Goal: Transaction & Acquisition: Download file/media

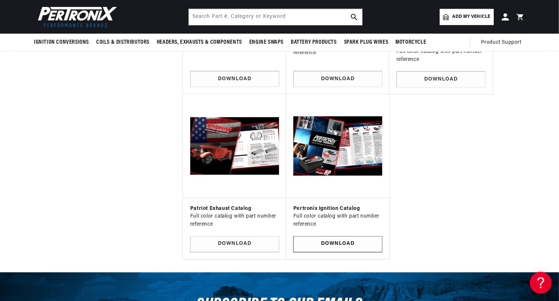
scroll to position [0, 910]
click at [335, 148] on img at bounding box center [338, 147] width 92 height 92
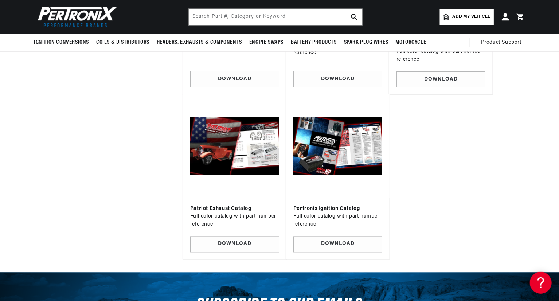
drag, startPoint x: 333, startPoint y: 203, endPoint x: 435, endPoint y: 201, distance: 101.4
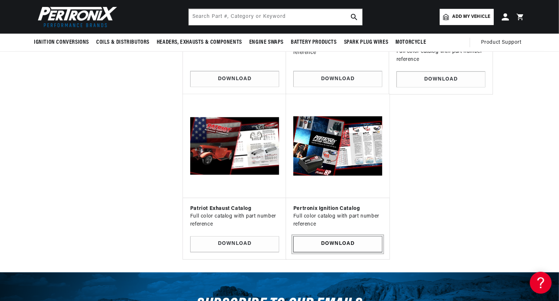
click at [352, 237] on link "Download" at bounding box center [338, 245] width 89 height 16
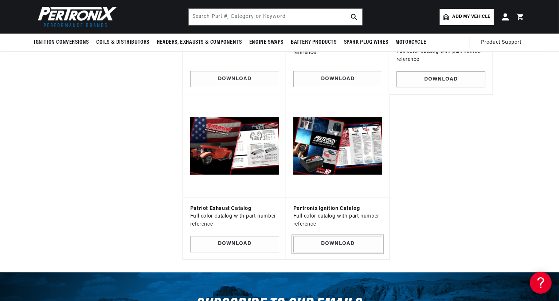
scroll to position [0, 455]
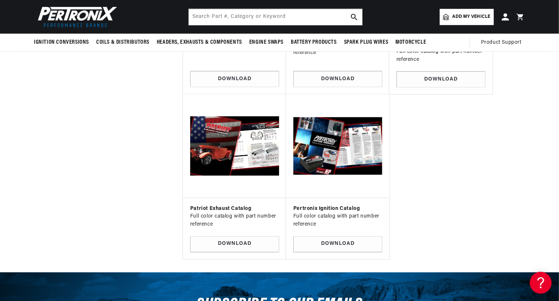
click at [242, 168] on img at bounding box center [235, 147] width 92 height 92
click at [239, 237] on link "Download" at bounding box center [234, 245] width 89 height 16
